Goal: Task Accomplishment & Management: Manage account settings

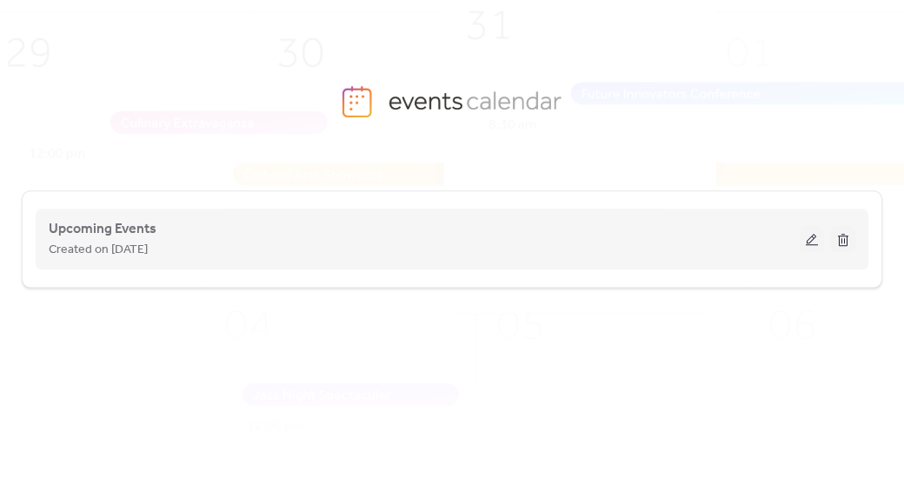
click at [809, 238] on button at bounding box center [811, 239] width 24 height 26
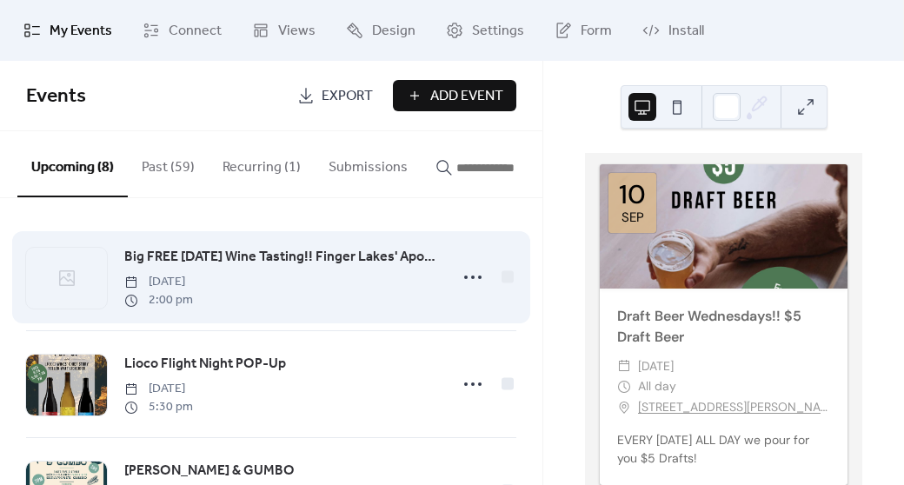
click at [218, 268] on span "Big FREE [DATE] Wine Tasting!! Finger Lakes' Apollo's Praise Wines" at bounding box center [281, 257] width 314 height 21
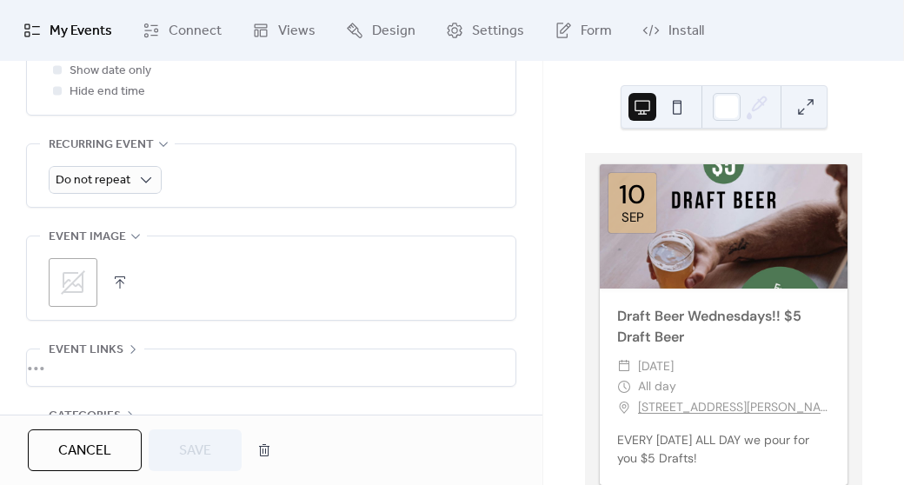
scroll to position [881, 0]
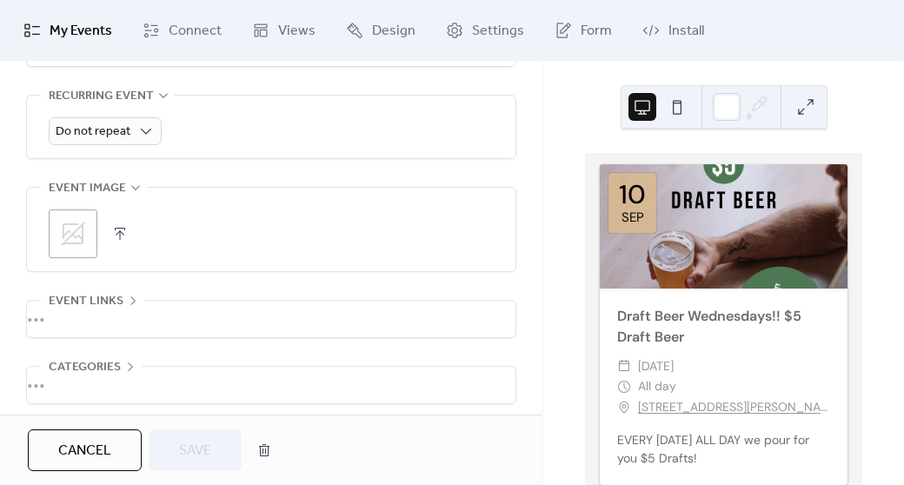
click at [118, 243] on button "button" at bounding box center [120, 234] width 24 height 24
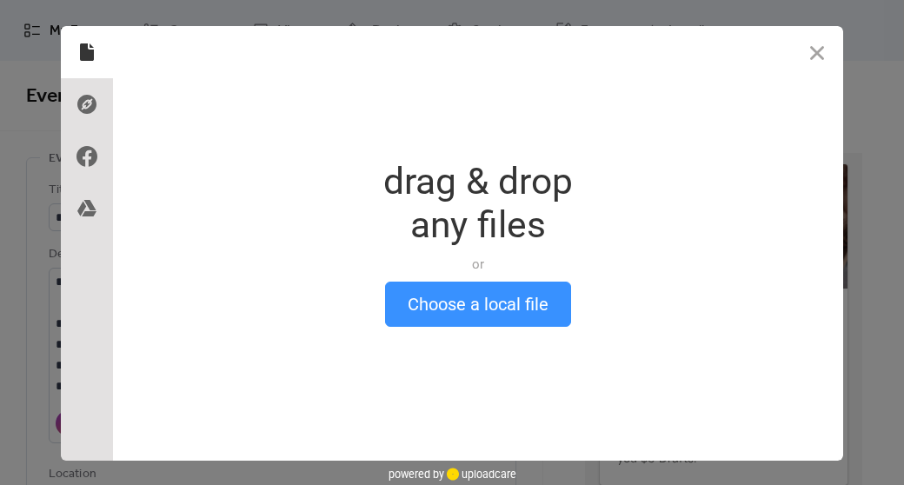
click at [467, 312] on button "Choose a local file" at bounding box center [478, 304] width 186 height 45
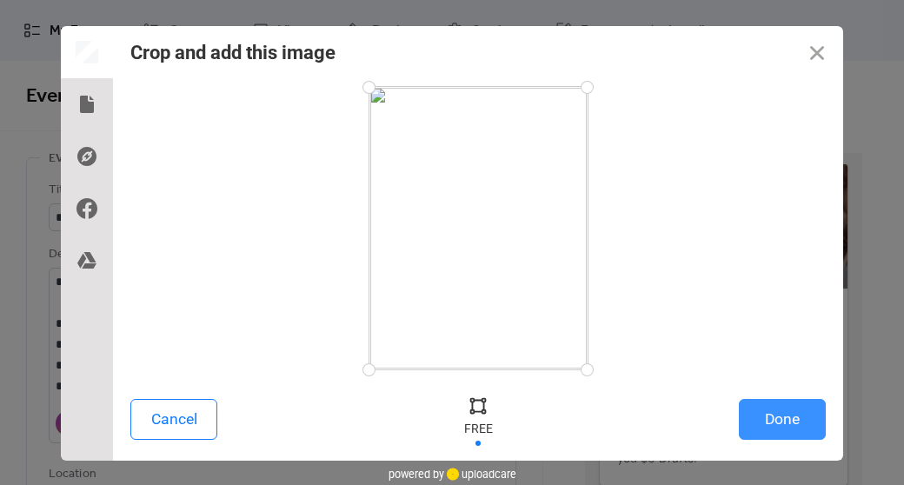
click at [759, 402] on button "Done" at bounding box center [782, 419] width 87 height 41
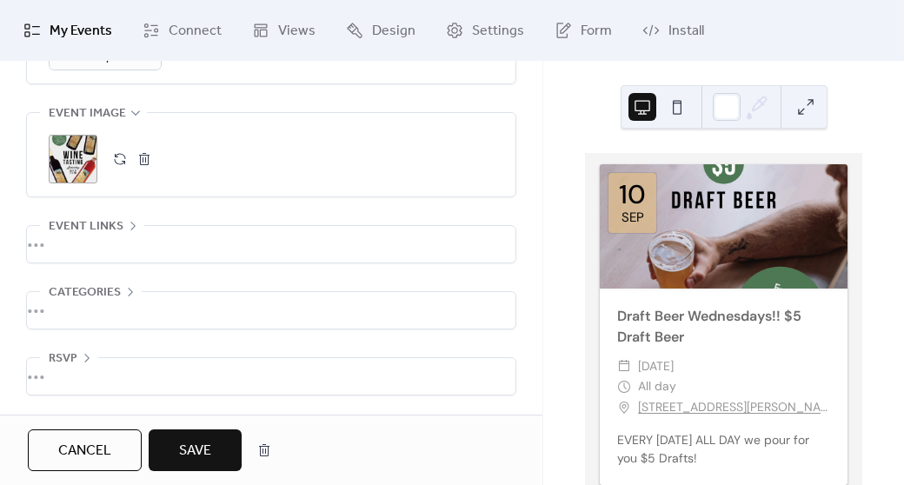
scroll to position [966, 0]
click at [174, 442] on button "Save" at bounding box center [195, 450] width 93 height 42
